Goal: Information Seeking & Learning: Find specific fact

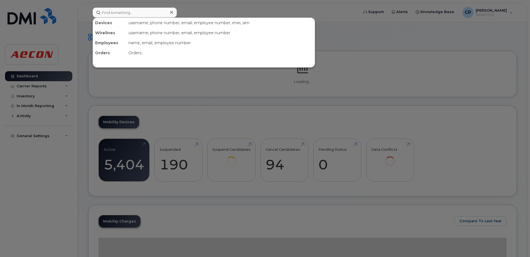
click at [121, 14] on input at bounding box center [135, 13] width 84 height 10
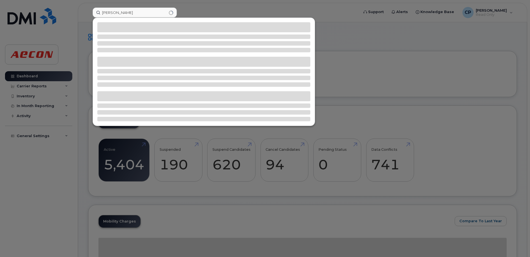
type input "[PERSON_NAME]"
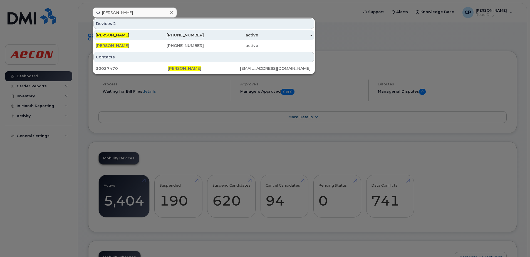
click at [182, 35] on div "431-275-6153" at bounding box center [177, 35] width 54 height 6
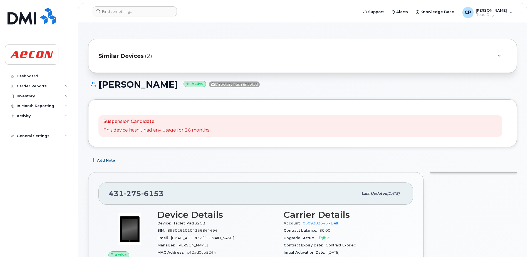
click at [136, 56] on span "Similar Devices" at bounding box center [120, 56] width 45 height 8
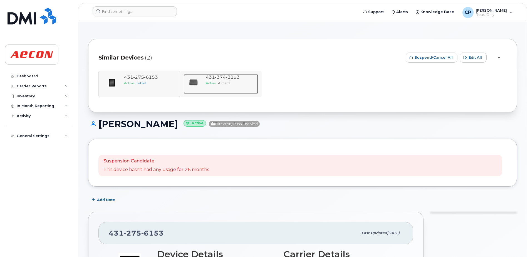
click at [222, 78] on span "374" at bounding box center [220, 77] width 11 height 5
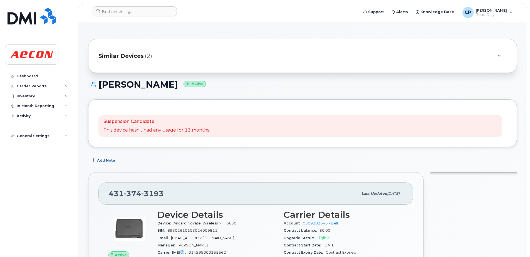
click at [133, 58] on span "Similar Devices" at bounding box center [120, 56] width 45 height 8
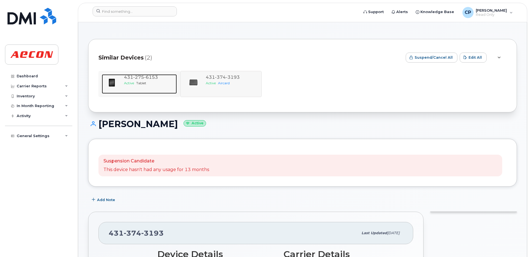
click at [152, 75] on span "6153" at bounding box center [151, 77] width 14 height 5
click at [152, 77] on span "6153" at bounding box center [151, 77] width 14 height 5
click at [142, 82] on span "Tablet" at bounding box center [141, 83] width 10 height 4
click at [142, 81] on div "Active Tablet" at bounding box center [149, 83] width 51 height 5
click at [150, 79] on span "6153" at bounding box center [151, 77] width 14 height 5
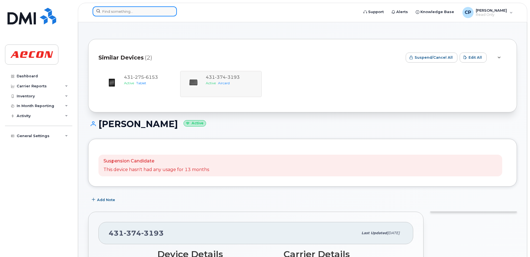
click at [127, 12] on input at bounding box center [135, 11] width 84 height 10
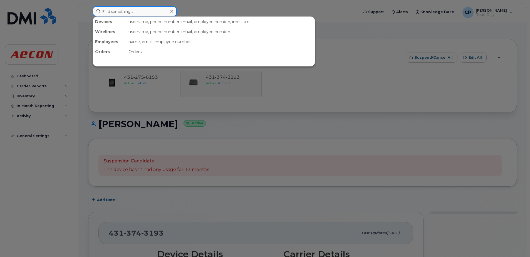
paste input "4312756153"
type input "4312756153"
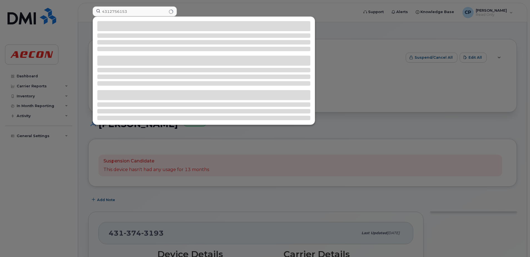
click at [337, 82] on div at bounding box center [265, 128] width 530 height 257
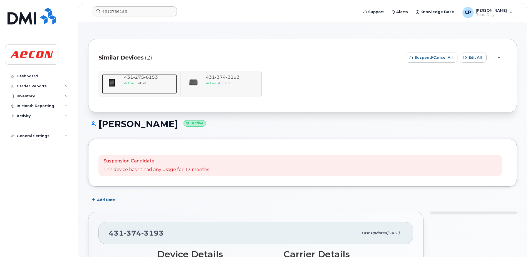
click at [155, 79] on span "6153" at bounding box center [151, 77] width 14 height 5
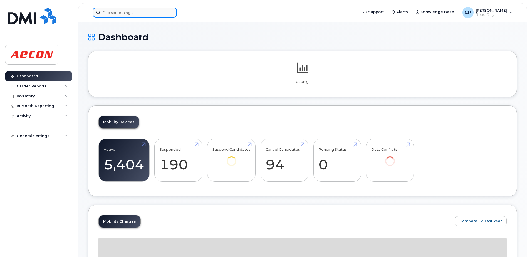
click at [145, 13] on input at bounding box center [135, 13] width 84 height 10
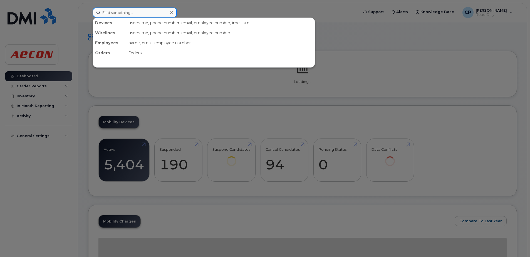
paste input "4312756153"
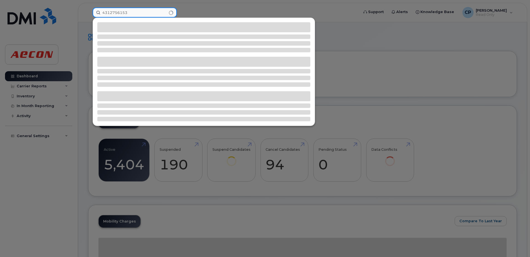
drag, startPoint x: 135, startPoint y: 14, endPoint x: 99, endPoint y: 4, distance: 37.4
click at [99, 8] on div "4312756153" at bounding box center [223, 13] width 271 height 10
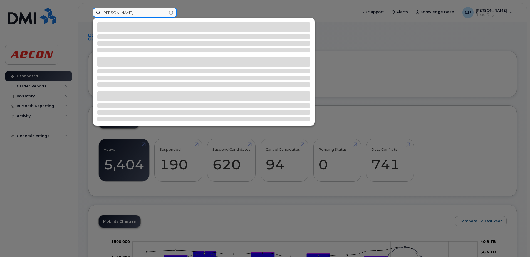
type input "[PERSON_NAME]"
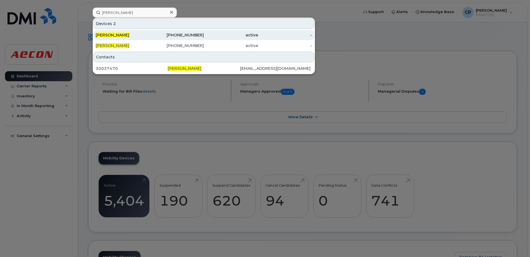
click at [209, 35] on div "active" at bounding box center [231, 35] width 54 height 6
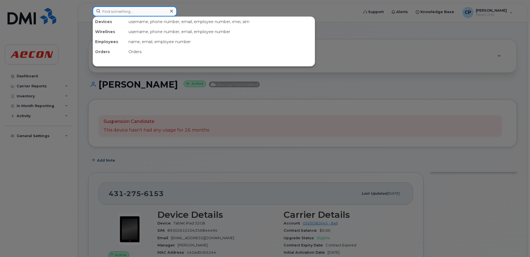
click at [152, 13] on input at bounding box center [135, 11] width 84 height 10
paste input "2044305354"
type input "2044305354"
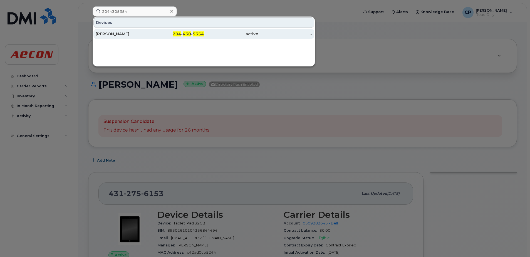
click at [195, 34] on span "5354" at bounding box center [198, 33] width 11 height 5
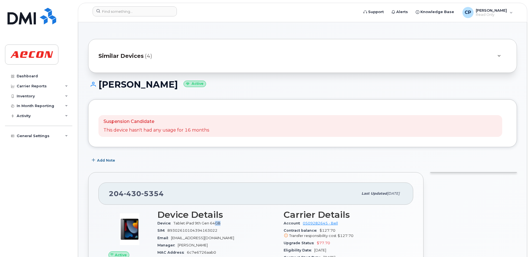
drag, startPoint x: 217, startPoint y: 220, endPoint x: 264, endPoint y: 196, distance: 53.1
click at [185, 219] on section "Device Details Device Tablet iPad 9th Gen 64GB SIM [TECHNICAL_ID] Email [EMAIL_…" at bounding box center [217, 244] width 120 height 68
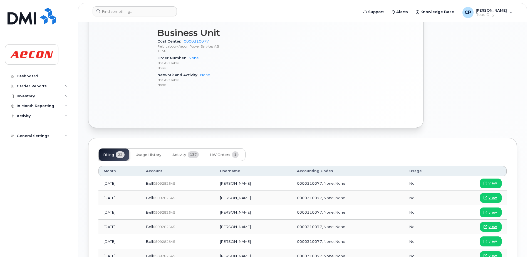
scroll to position [56, 0]
